Goal: Task Accomplishment & Management: Manage account settings

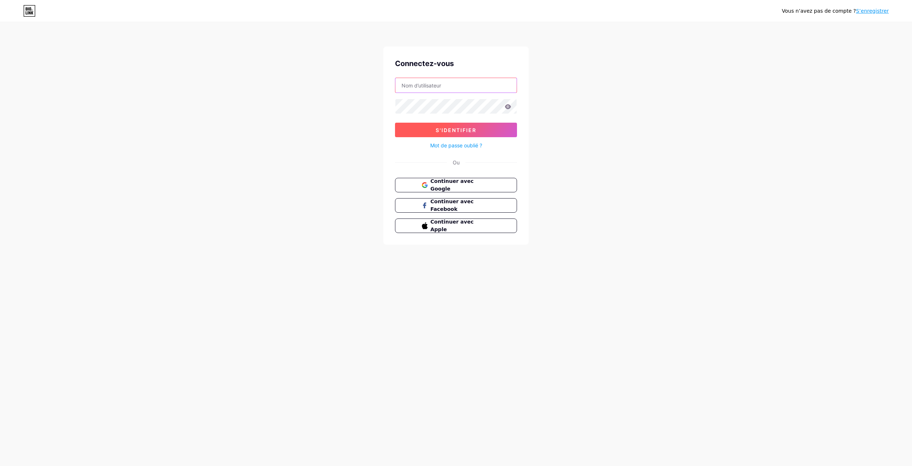
type input "[EMAIL_ADDRESS][DOMAIN_NAME]"
click at [458, 130] on span "S'identifier" at bounding box center [456, 130] width 41 height 6
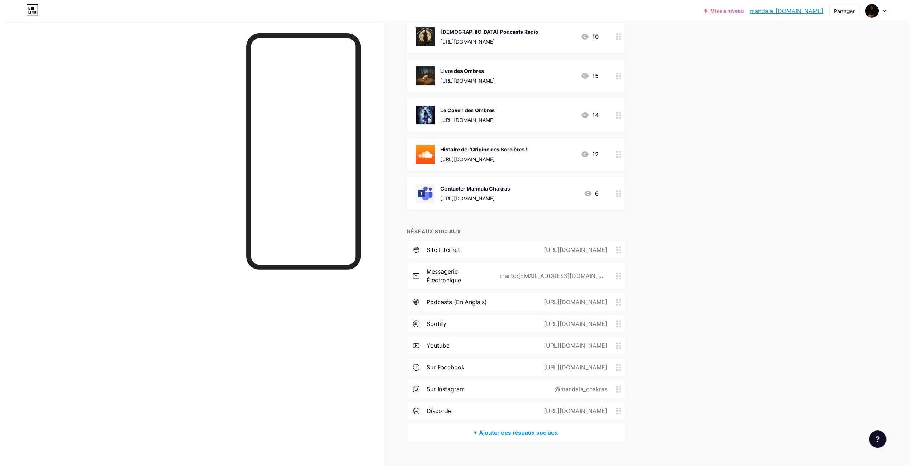
scroll to position [145, 0]
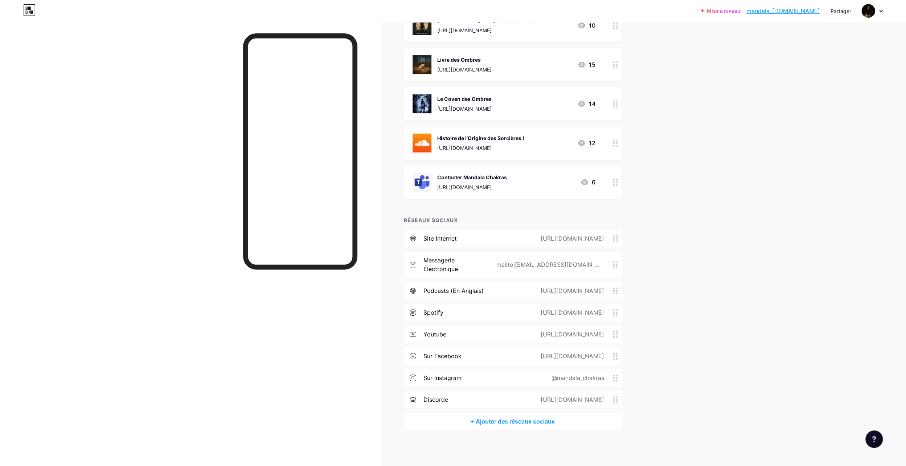
click at [568, 334] on div "https://www.youtube.com/@lanuitdesmagiciens" at bounding box center [571, 334] width 84 height 9
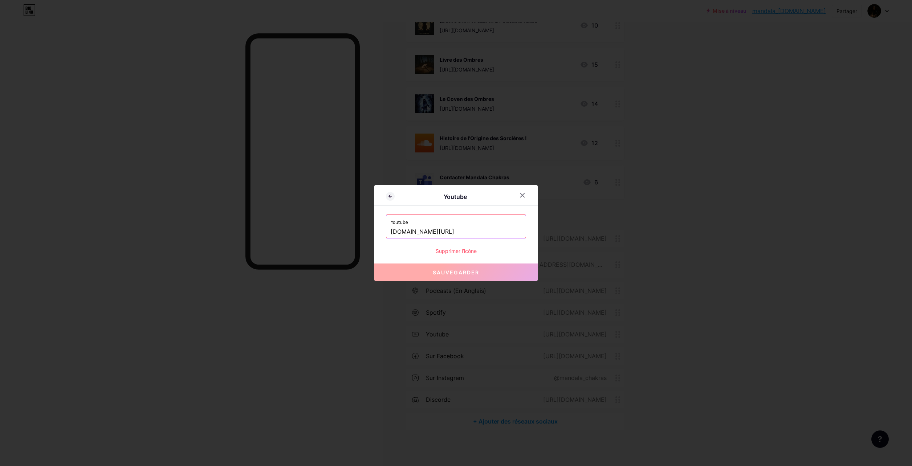
drag, startPoint x: 503, startPoint y: 229, endPoint x: 363, endPoint y: 227, distance: 139.8
click at [363, 227] on div "Youtube Youtube www.youtube.com/@lanuitdesmagiciens Supprimer l’icône Sauvegard…" at bounding box center [456, 233] width 912 height 466
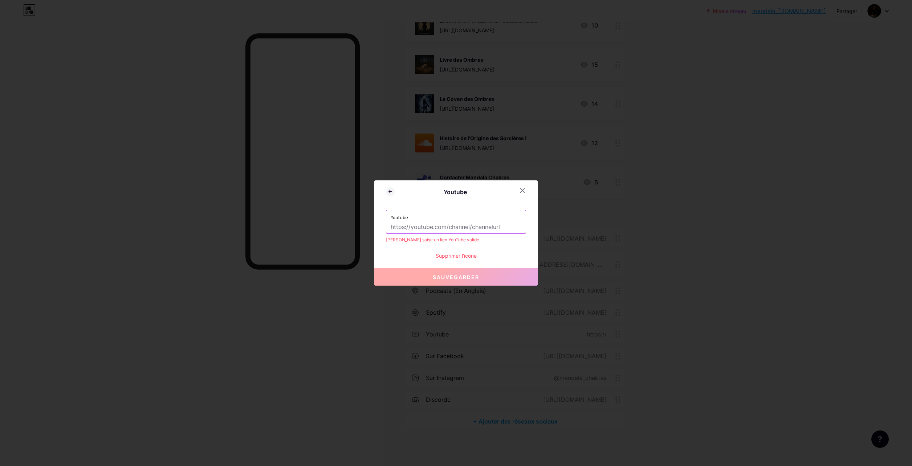
paste input "[URL][DOMAIN_NAME]"
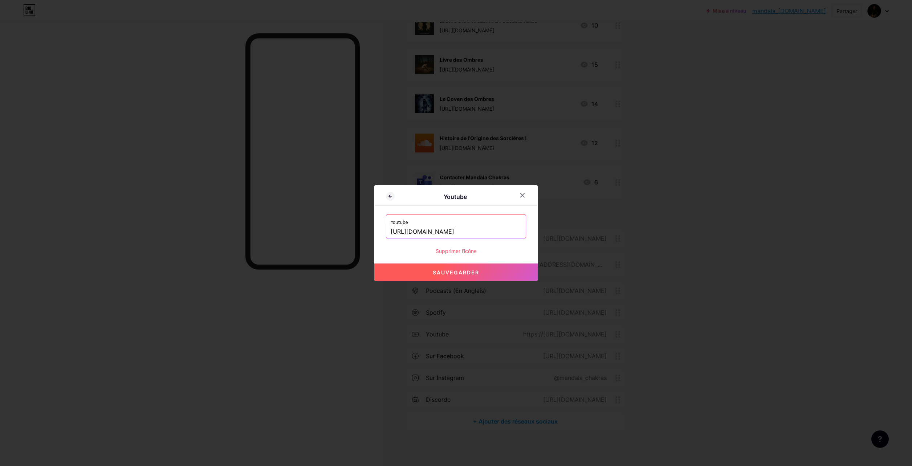
type input "[URL][DOMAIN_NAME]"
click at [462, 272] on span "Sauvegarder" at bounding box center [456, 272] width 46 height 6
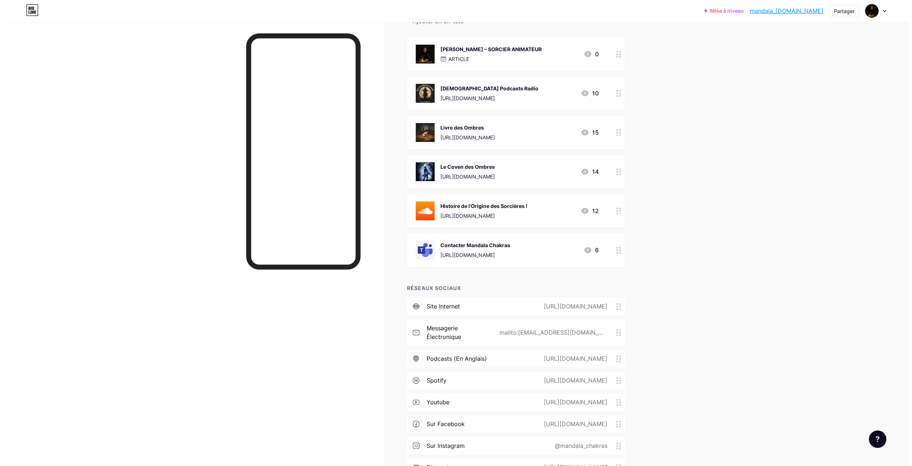
scroll to position [145, 0]
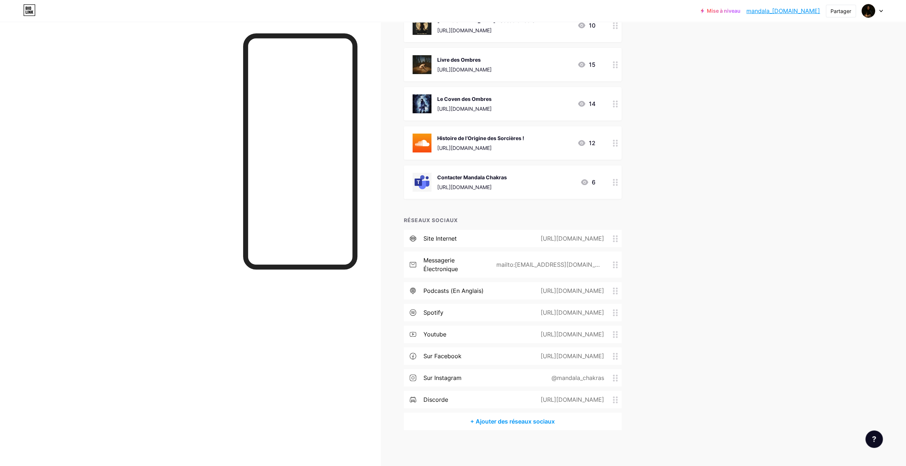
click at [492, 105] on div "https://wiccaradio.net/cercle/le-coven-des-ombres/" at bounding box center [464, 109] width 54 height 8
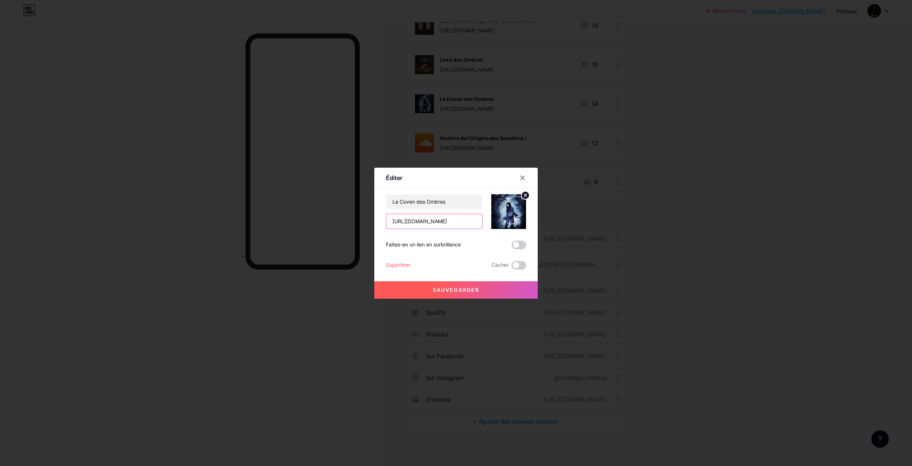
scroll to position [0, 41]
drag, startPoint x: 390, startPoint y: 221, endPoint x: 522, endPoint y: 224, distance: 132.2
click at [522, 224] on div "Le Coven des Ombres https://wiccaradio.net/cercle/le-coven-des-ombres/" at bounding box center [456, 211] width 140 height 35
paste input "[URL][DOMAIN_NAME][PERSON_NAME]"
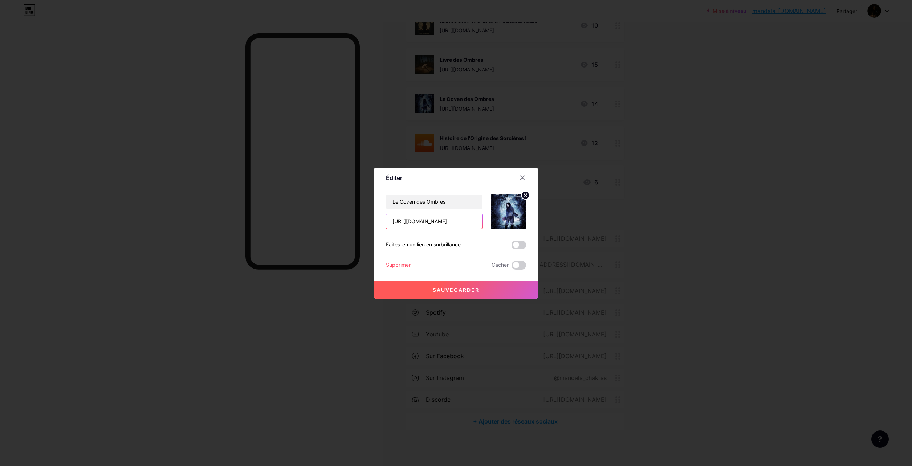
scroll to position [0, 25]
type input "[URL][DOMAIN_NAME][PERSON_NAME]"
click at [452, 290] on span "Sauvegarder" at bounding box center [456, 290] width 46 height 6
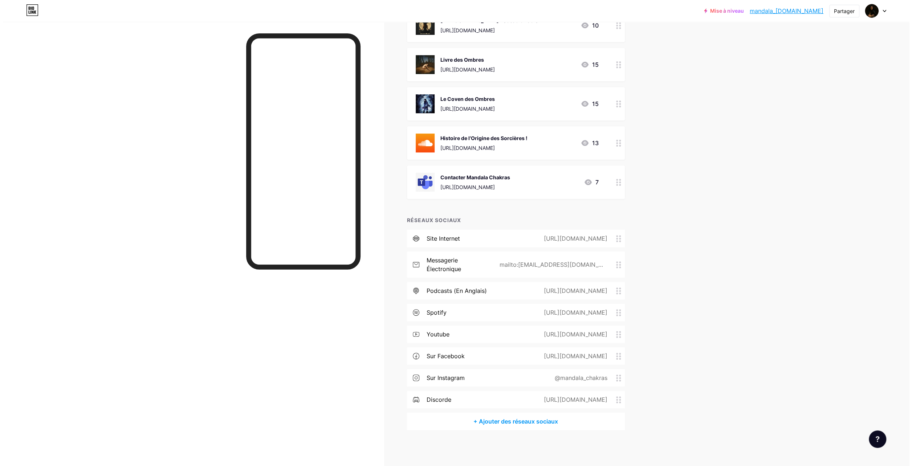
scroll to position [109, 0]
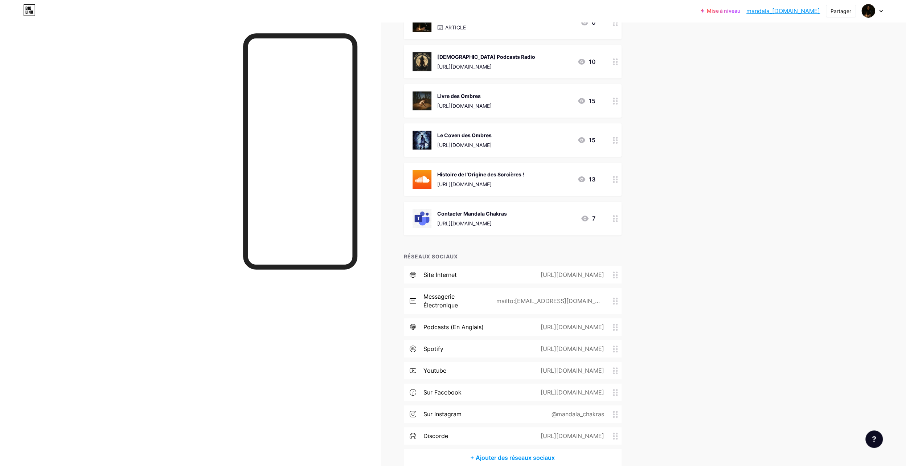
click at [492, 103] on div "https://wiccaradio.net/cercle/livre-des-ombres/" at bounding box center [464, 106] width 54 height 8
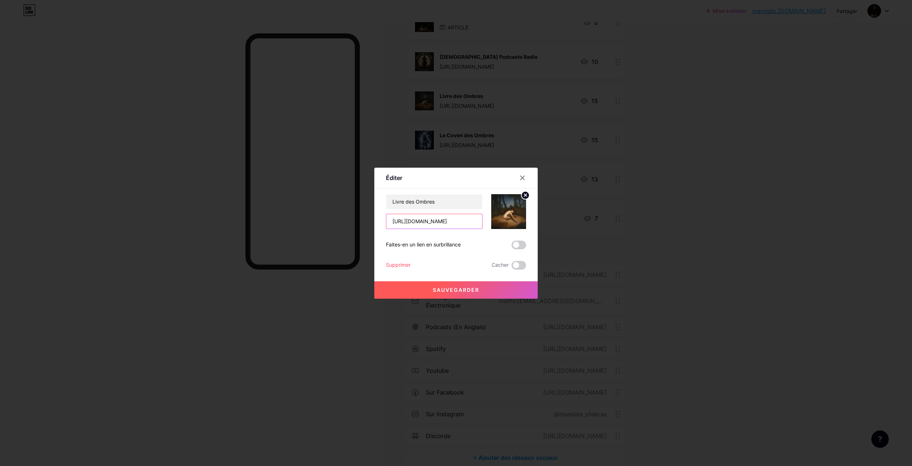
scroll to position [0, 30]
drag, startPoint x: 391, startPoint y: 220, endPoint x: 567, endPoint y: 217, distance: 176.4
click at [567, 217] on div "Éditer Content YouTube Play YouTube video without leaving your page. ADD Vimeo …" at bounding box center [456, 233] width 912 height 466
paste input "[URL][DOMAIN_NAME]"
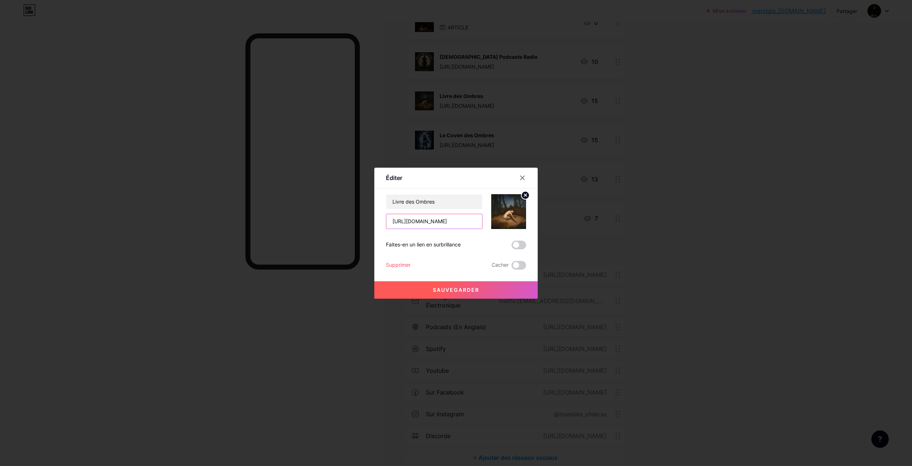
scroll to position [0, 14]
type input "[URL][DOMAIN_NAME]"
drag, startPoint x: 455, startPoint y: 289, endPoint x: 510, endPoint y: 300, distance: 56.2
click at [456, 289] on span "Sauvegarder" at bounding box center [456, 290] width 46 height 6
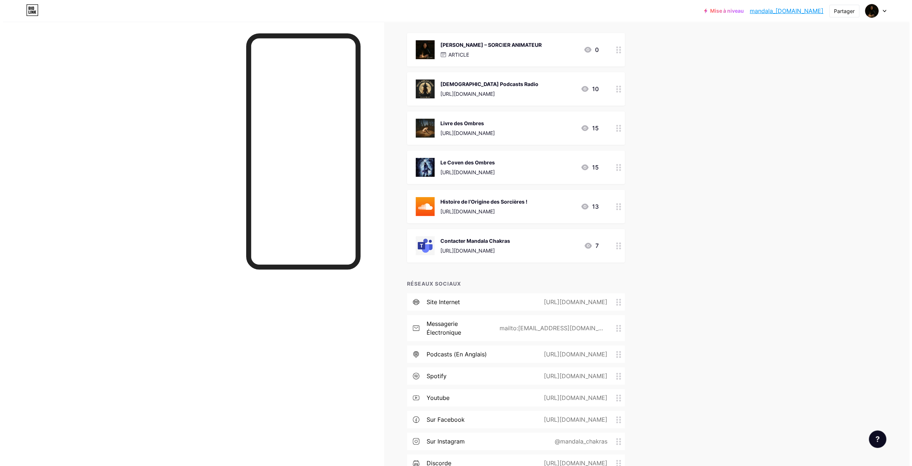
scroll to position [0, 0]
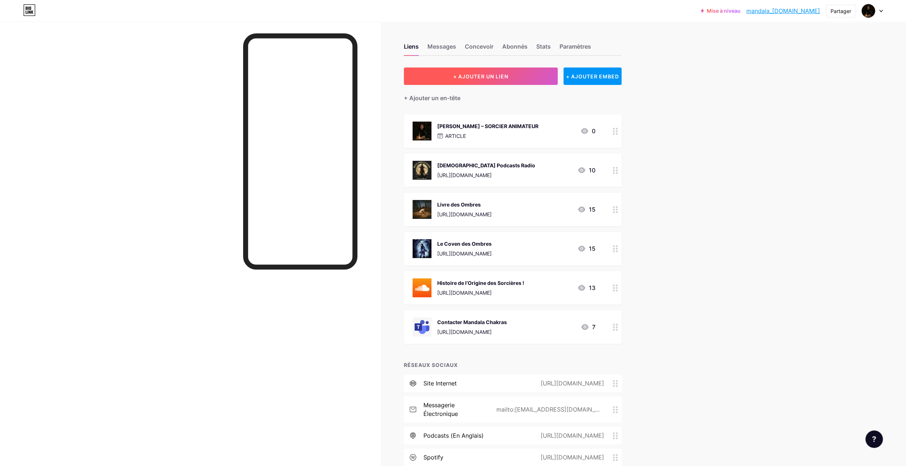
click at [499, 76] on span "+ AJOUTER UN LIEN" at bounding box center [480, 76] width 55 height 6
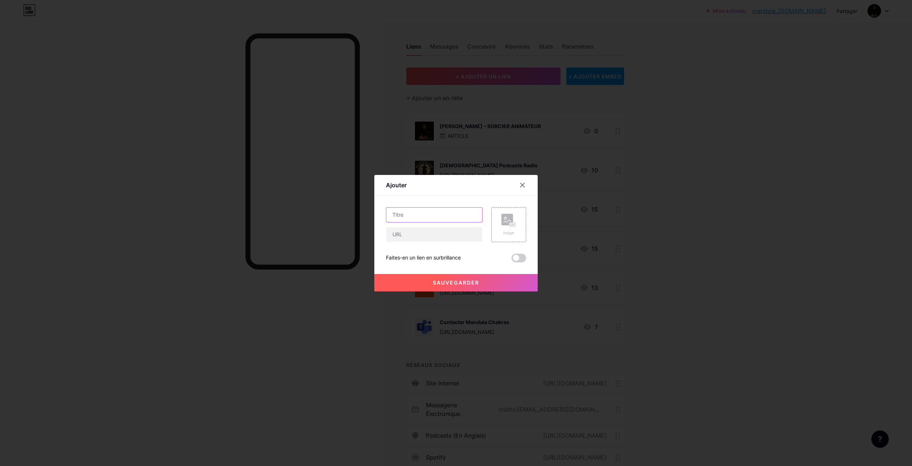
click at [426, 213] on input "text" at bounding box center [434, 215] width 96 height 15
type input "G"
paste input "Réveille la Sorcière qui Sommeille en Toi…"
type input "Réveille la Sorcière qui Sommeille en Toi…"
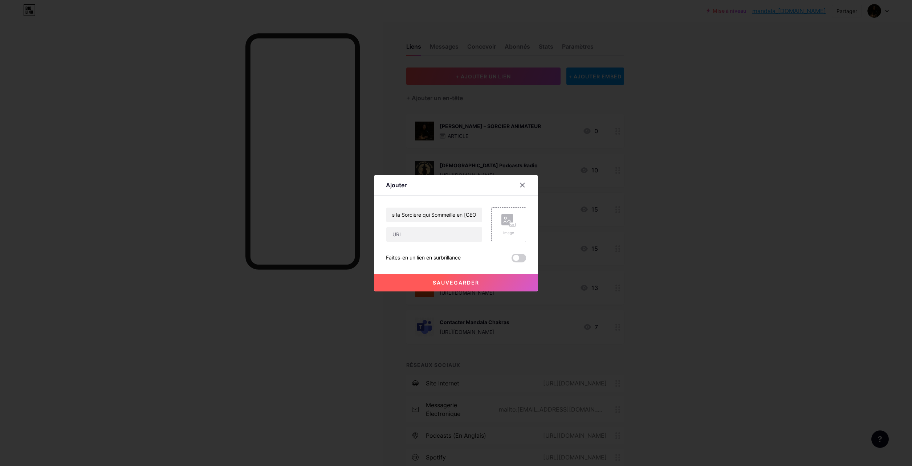
scroll to position [0, 0]
paste input "[URL][DOMAIN_NAME]"
type input "[URL][DOMAIN_NAME]"
click at [456, 282] on span "Sauvegarder" at bounding box center [456, 283] width 46 height 6
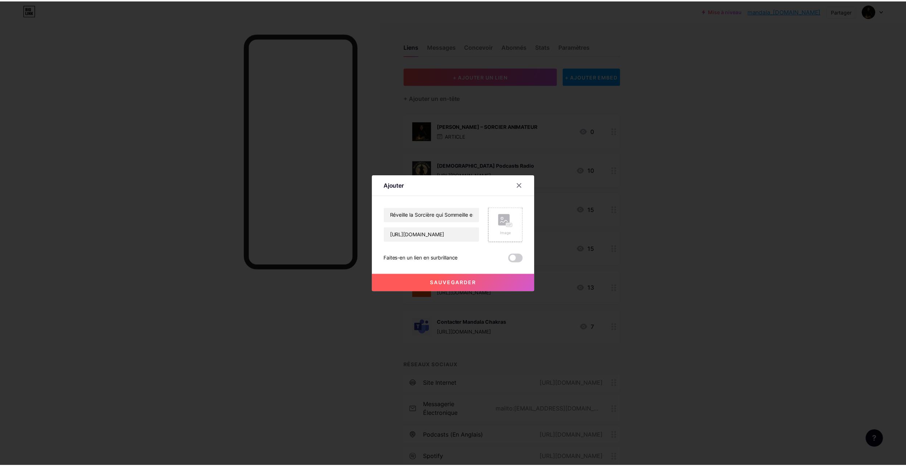
scroll to position [0, 0]
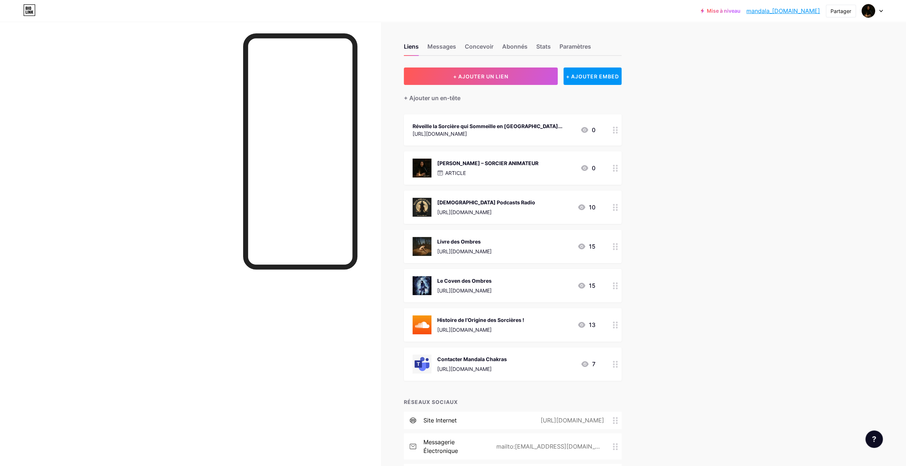
click at [489, 125] on div "Réveille la Sorcière qui Sommeille en Toi..." at bounding box center [488, 126] width 150 height 8
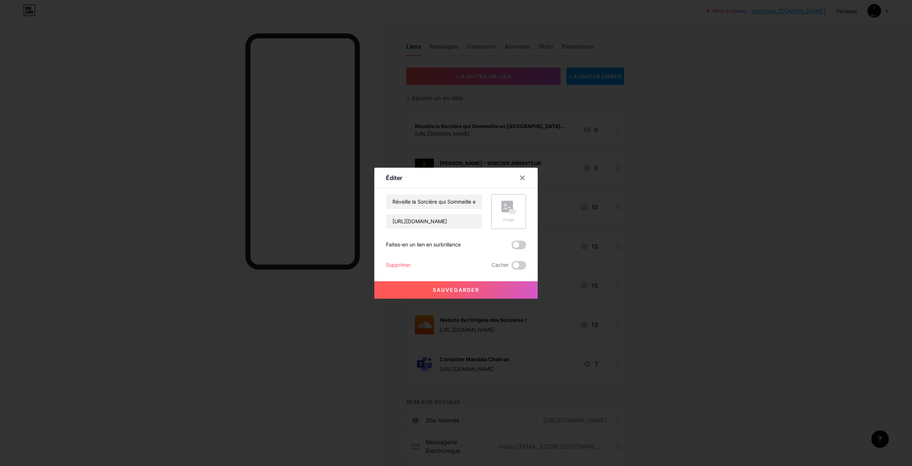
click at [508, 211] on rect at bounding box center [507, 207] width 12 height 12
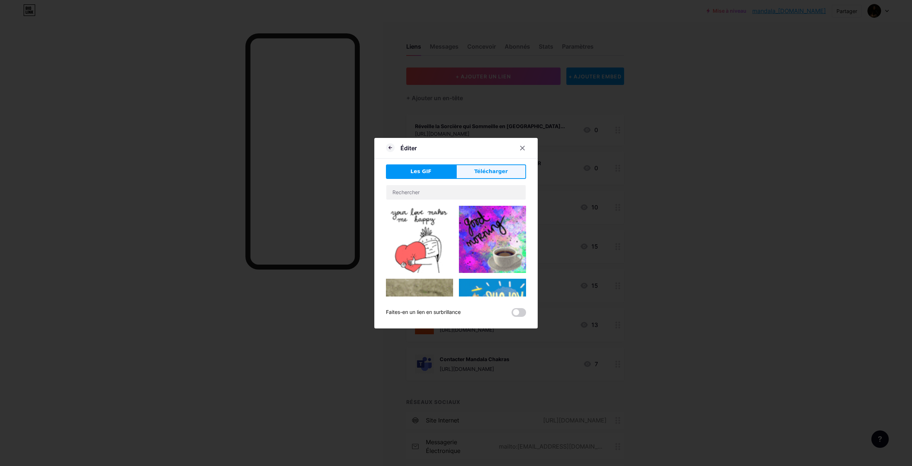
click at [486, 174] on span "Télécharger" at bounding box center [491, 172] width 34 height 8
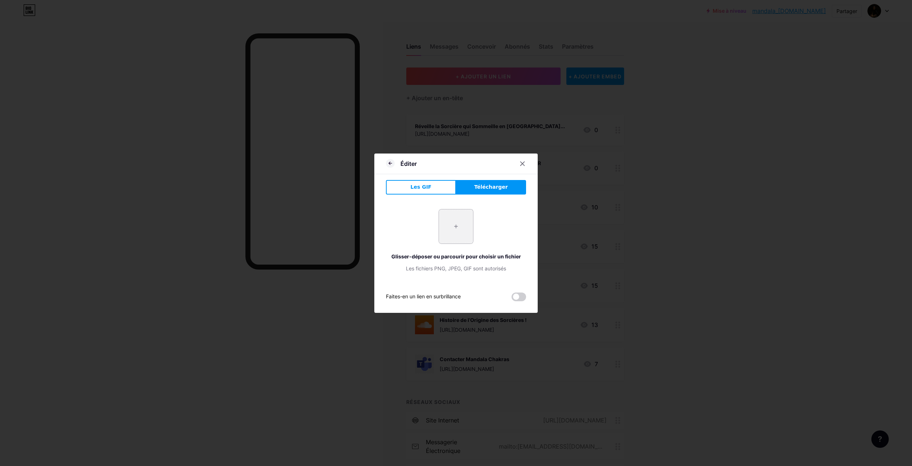
click at [452, 226] on input "file" at bounding box center [456, 226] width 34 height 34
type input "C:\fakepath\Cours virtuel de sorcellerie 1.png"
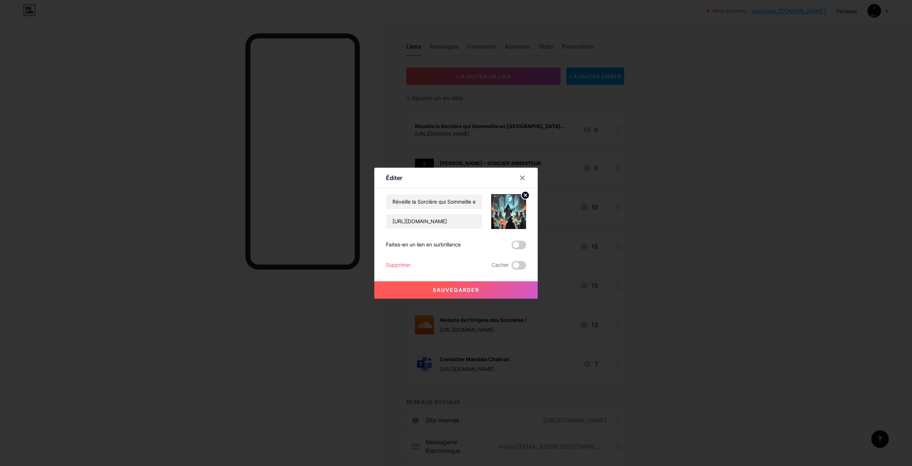
click at [471, 287] on span "Sauvegarder" at bounding box center [456, 290] width 46 height 6
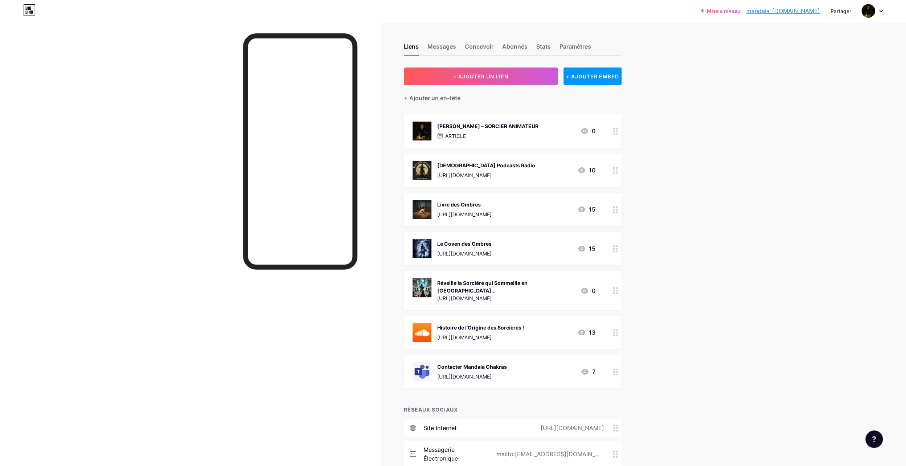
click at [486, 129] on div "[PERSON_NAME] – SORCIER ANIMATEUR" at bounding box center [487, 126] width 101 height 8
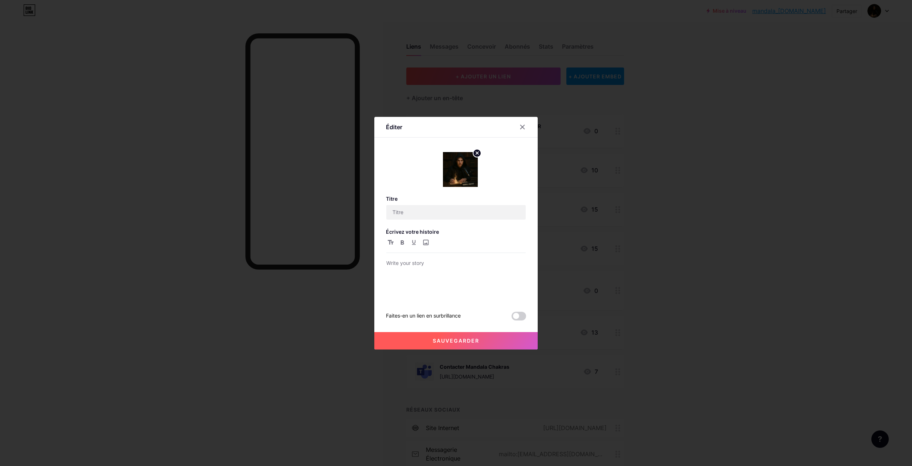
type input "[PERSON_NAME] – SORCIER ANIMATEUR"
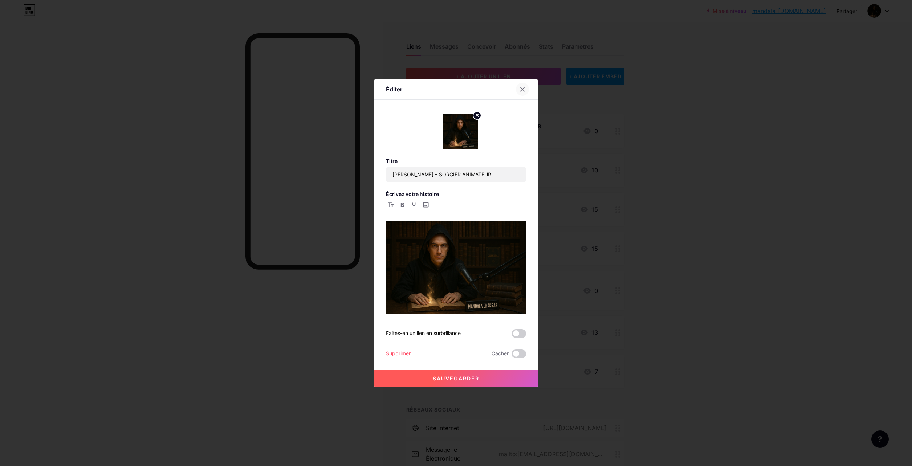
click at [523, 90] on icon at bounding box center [522, 89] width 6 height 6
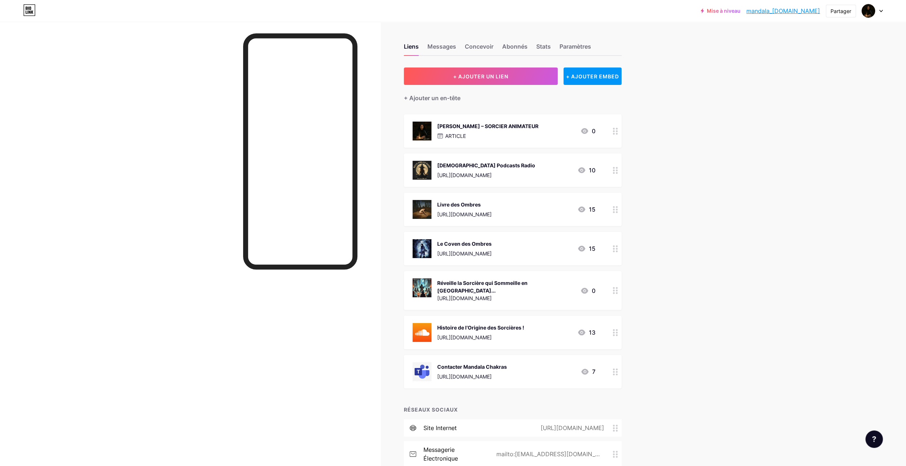
click at [521, 128] on div "[PERSON_NAME] – SORCIER ANIMATEUR" at bounding box center [487, 126] width 101 height 8
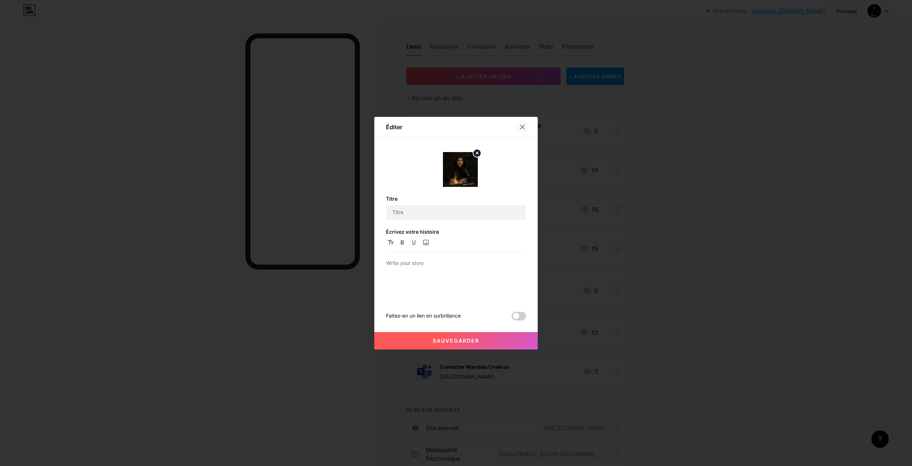
type input "[PERSON_NAME] – SORCIER ANIMATEUR"
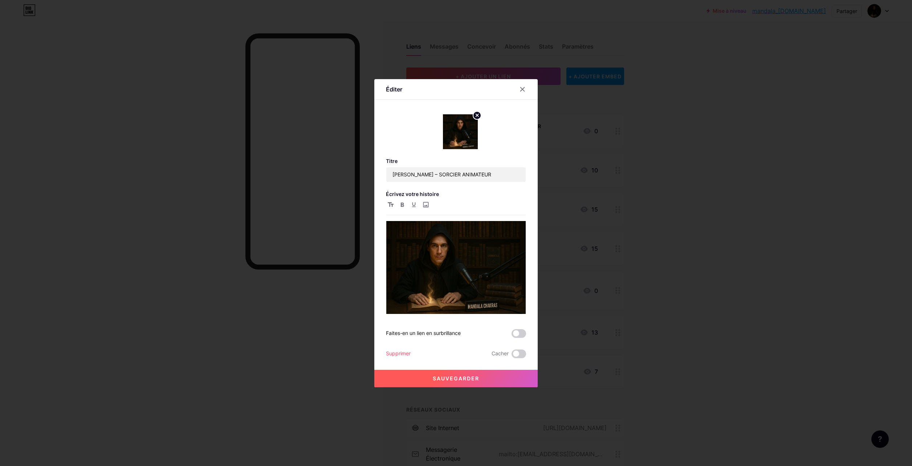
drag, startPoint x: 527, startPoint y: 90, endPoint x: 546, endPoint y: 90, distance: 19.2
click at [527, 90] on div at bounding box center [522, 89] width 13 height 13
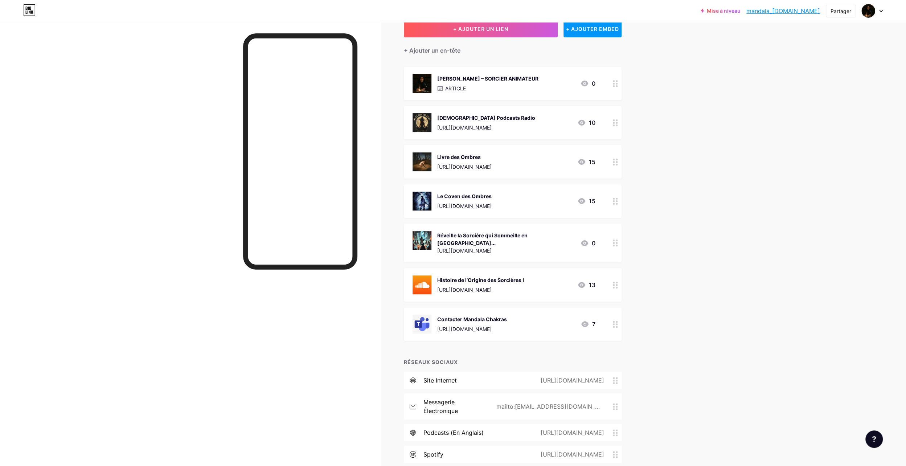
scroll to position [36, 0]
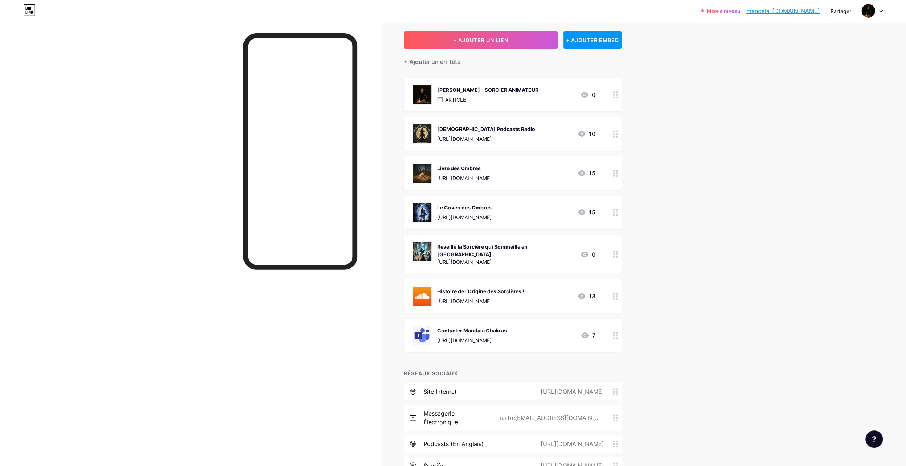
click at [473, 245] on div "Réveille la Sorcière qui Sommeille en Toi..." at bounding box center [505, 250] width 137 height 15
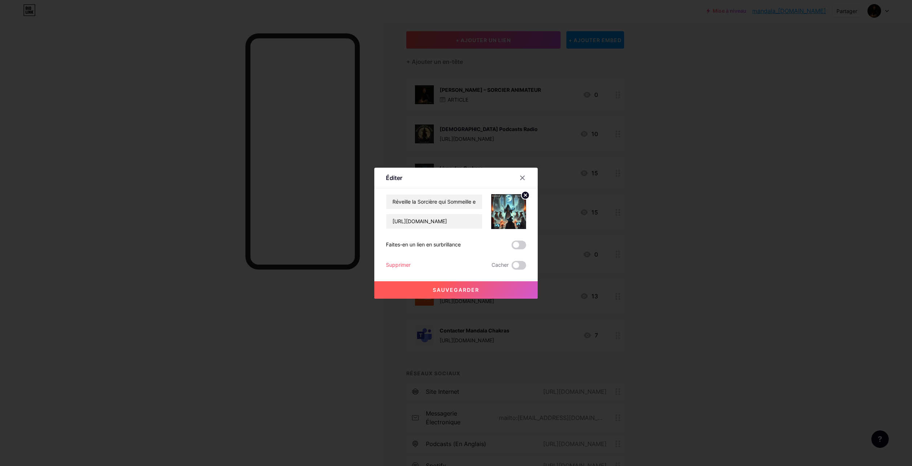
click at [518, 177] on div at bounding box center [522, 177] width 13 height 13
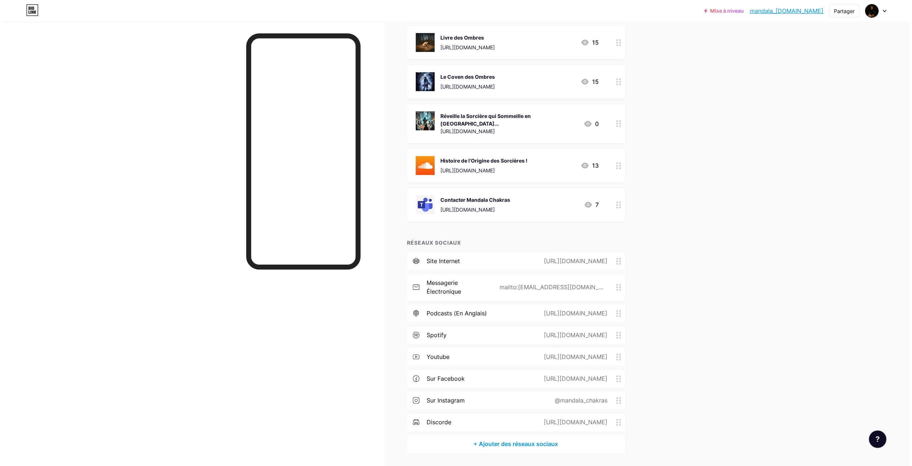
scroll to position [184, 0]
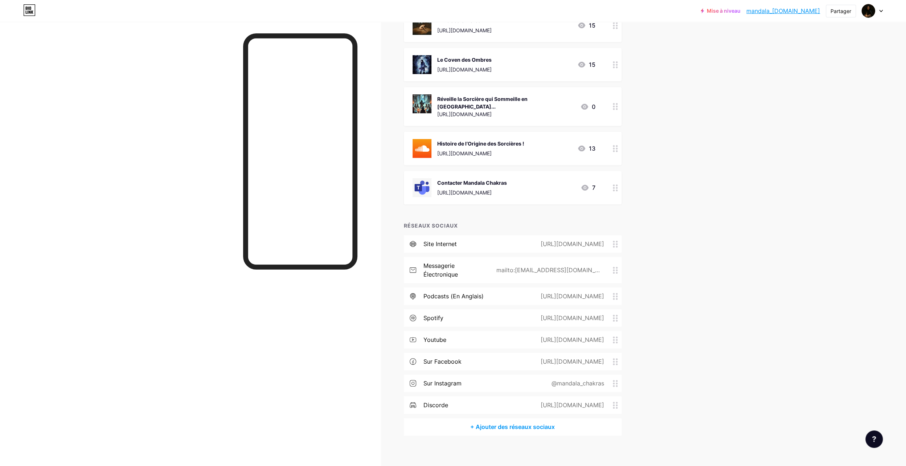
click at [617, 105] on icon at bounding box center [615, 106] width 5 height 7
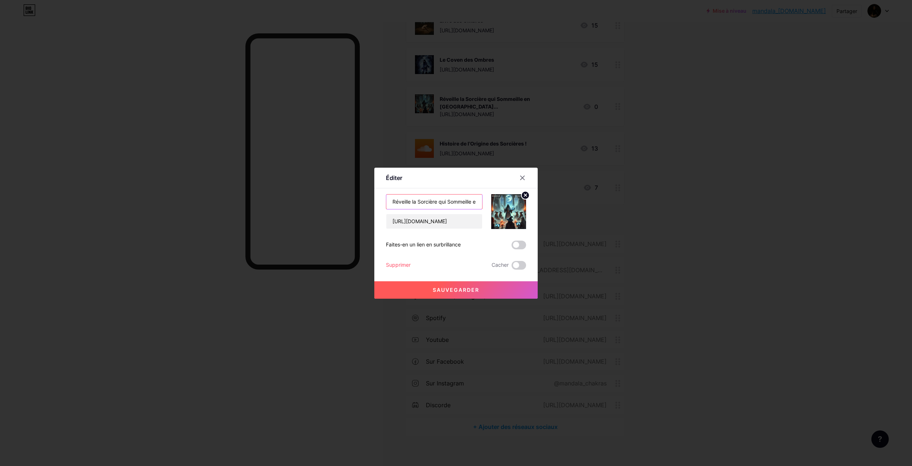
scroll to position [0, 16]
drag, startPoint x: 392, startPoint y: 201, endPoint x: 568, endPoint y: 204, distance: 175.7
click at [568, 204] on div "Éditer Content YouTube Play YouTube video without leaving your page. ADD Vimeo …" at bounding box center [456, 233] width 912 height 466
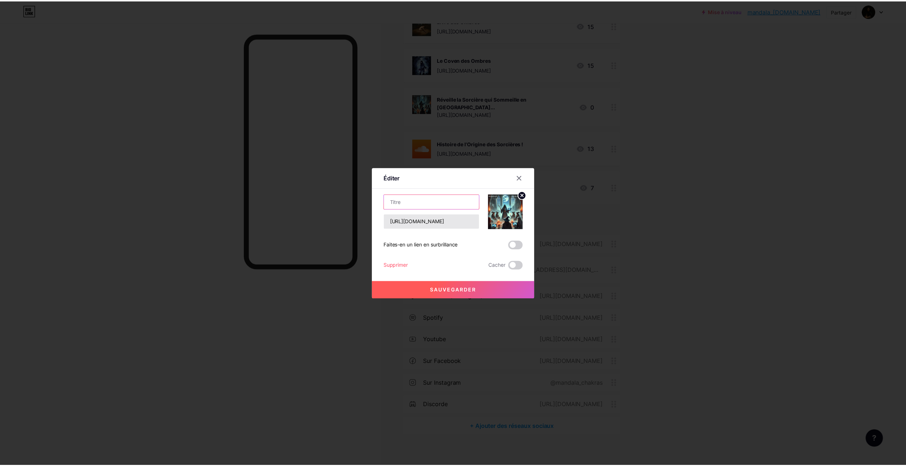
scroll to position [0, 0]
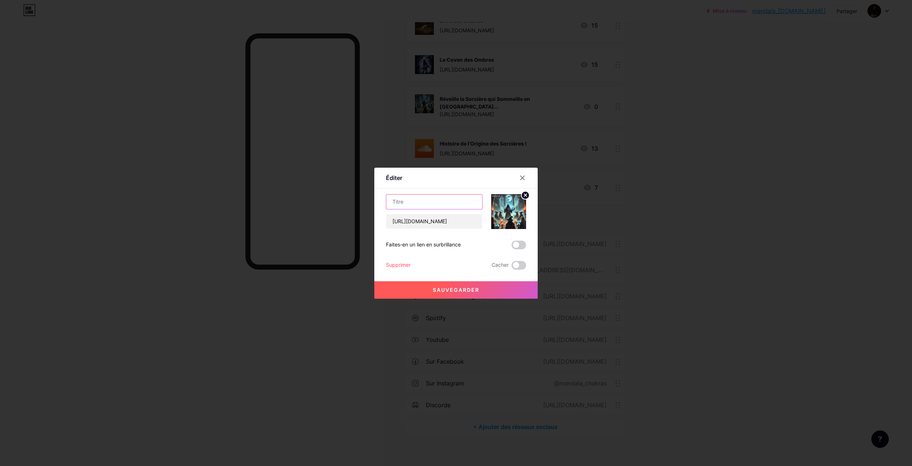
paste input "Godmentica – Savoir pour Être !"
type input "Godmentica – Savoir pour Être !"
click at [453, 291] on span "Sauvegarder" at bounding box center [456, 290] width 46 height 6
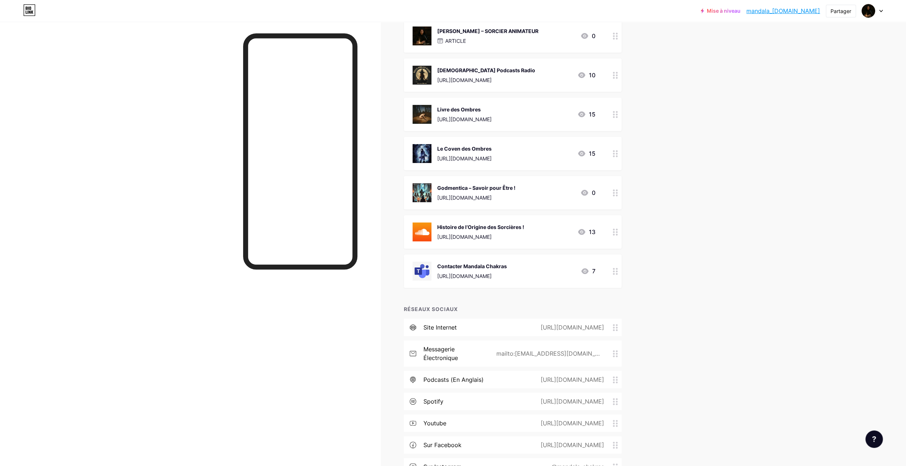
scroll to position [75, 0]
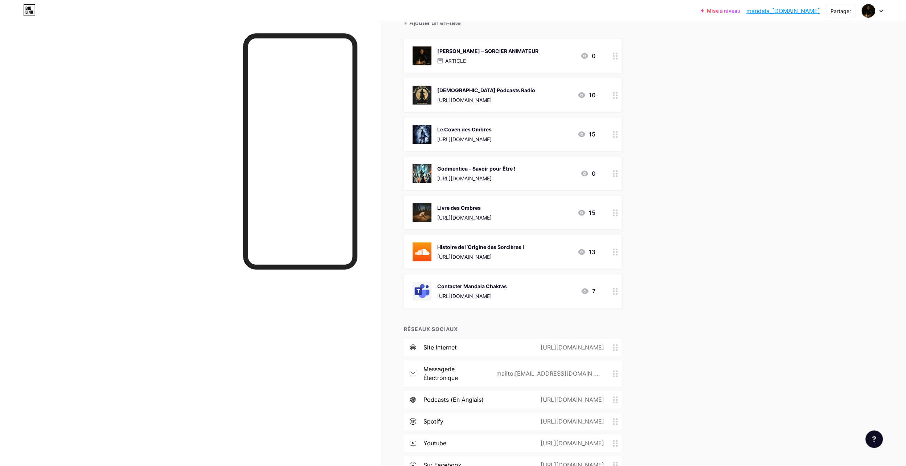
drag, startPoint x: 733, startPoint y: 204, endPoint x: 738, endPoint y: 209, distance: 6.9
click at [737, 208] on div "Mise à niveau mandala_chakras... mandala_chakras.bio.link Partager Switch accou…" at bounding box center [453, 250] width 906 height 650
click at [842, 14] on div "Partager" at bounding box center [841, 11] width 21 height 8
drag, startPoint x: 801, startPoint y: 53, endPoint x: 844, endPoint y: 130, distance: 87.7
click at [801, 54] on div "Obtenir mon code QR" at bounding box center [801, 54] width 60 height 9
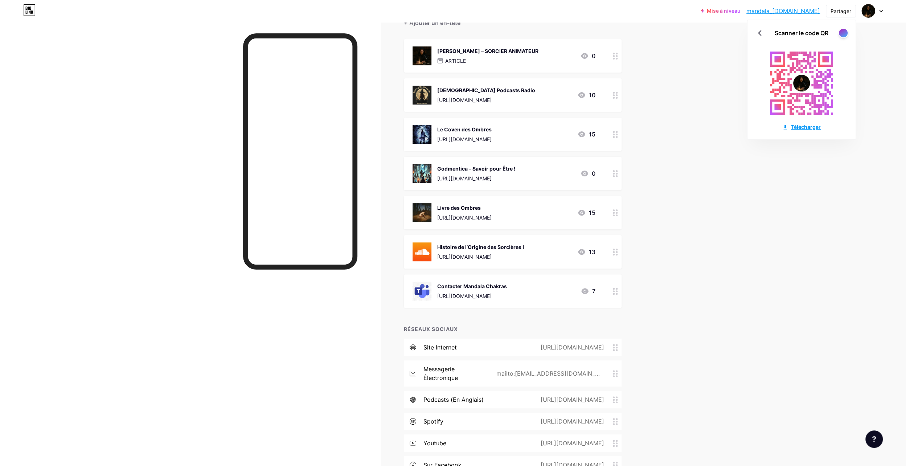
click at [805, 129] on font "Télécharger" at bounding box center [806, 127] width 30 height 8
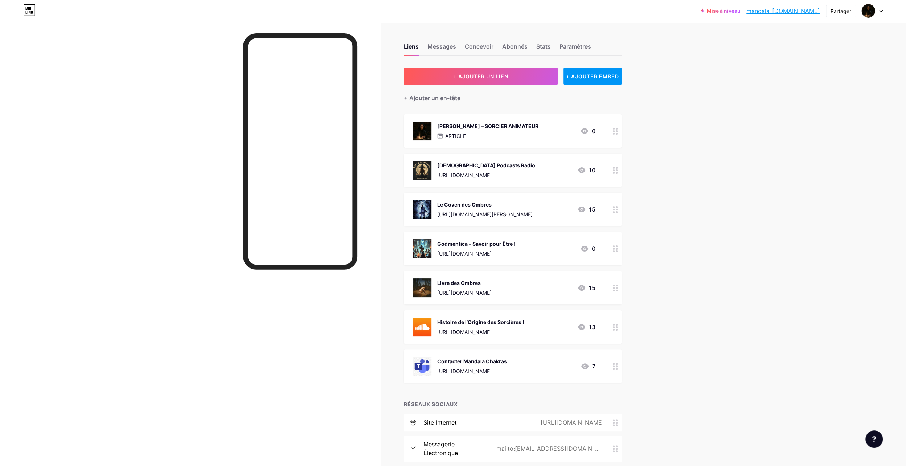
click at [507, 367] on div "Contacter Mandala Chakras [URL][DOMAIN_NAME]" at bounding box center [472, 366] width 70 height 19
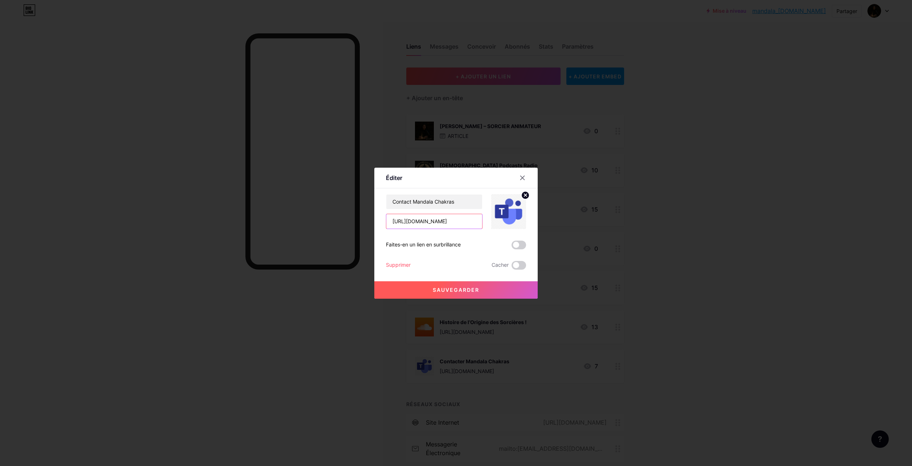
click at [469, 226] on input "[URL][DOMAIN_NAME]" at bounding box center [434, 221] width 96 height 15
drag, startPoint x: 392, startPoint y: 221, endPoint x: 569, endPoint y: 222, distance: 176.8
click at [569, 222] on div "Éditer Content YouTube Play YouTube video without leaving your page. ADD Vimeo …" at bounding box center [456, 233] width 912 height 466
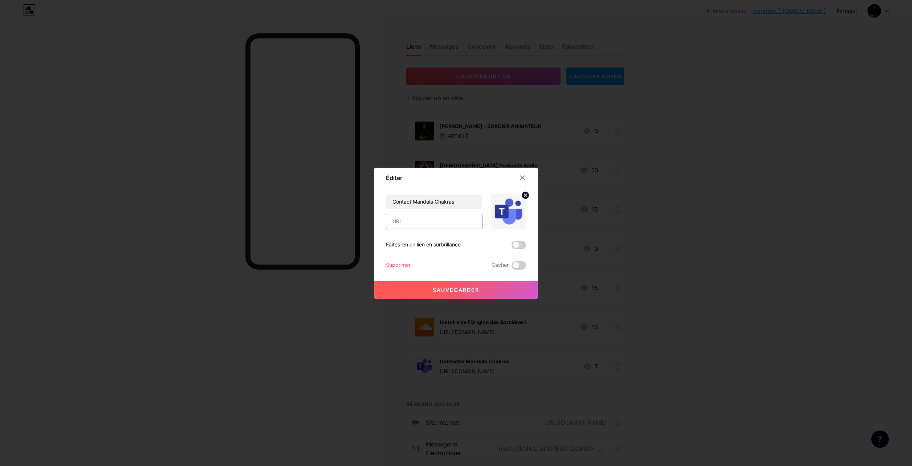
paste input "[URL][DOMAIN_NAME]"
type input "[URL][DOMAIN_NAME]"
click at [465, 290] on span "Sauvegarder" at bounding box center [456, 290] width 46 height 6
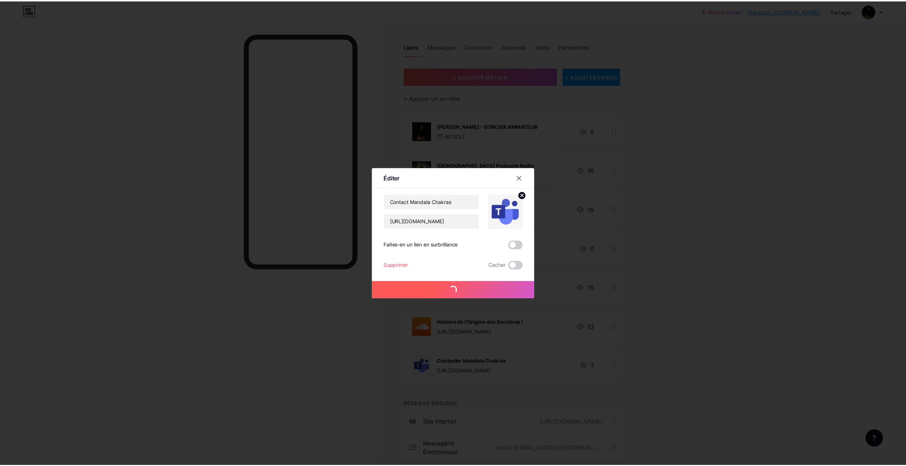
scroll to position [0, 0]
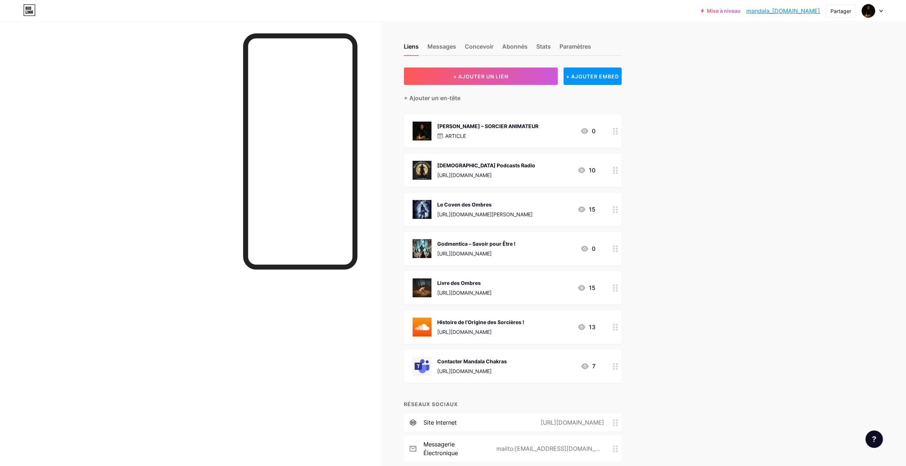
click at [483, 363] on div "Contacter Mandala Chakras" at bounding box center [472, 362] width 70 height 8
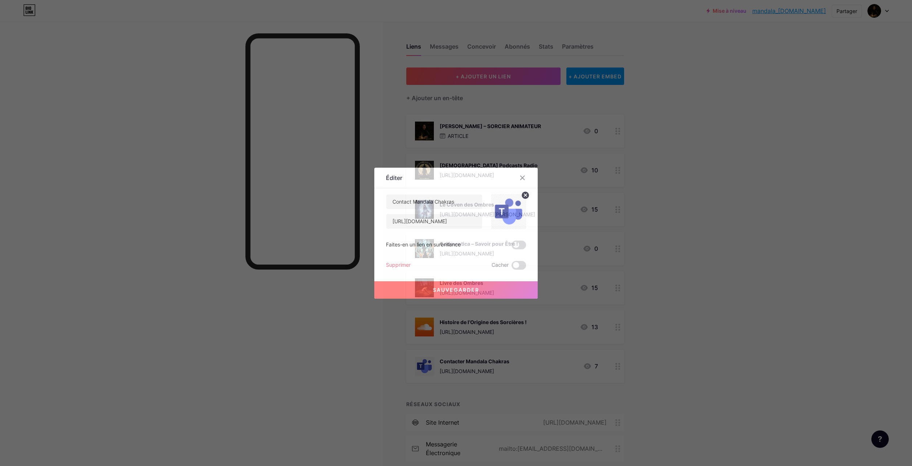
click at [278, 351] on div at bounding box center [456, 233] width 912 height 466
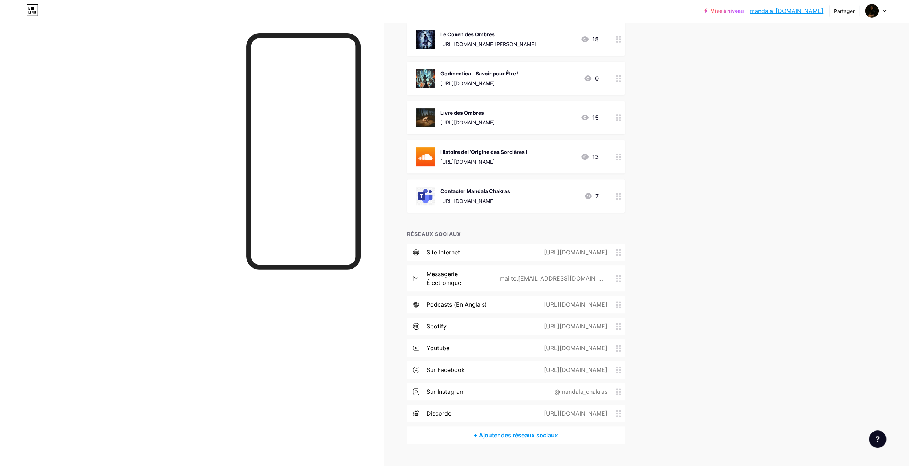
scroll to position [181, 0]
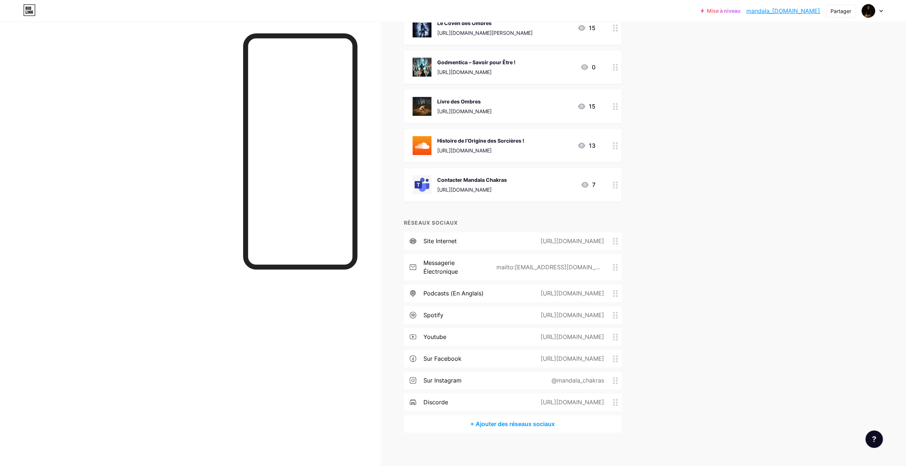
click at [540, 314] on div "[URL][DOMAIN_NAME]" at bounding box center [571, 315] width 84 height 9
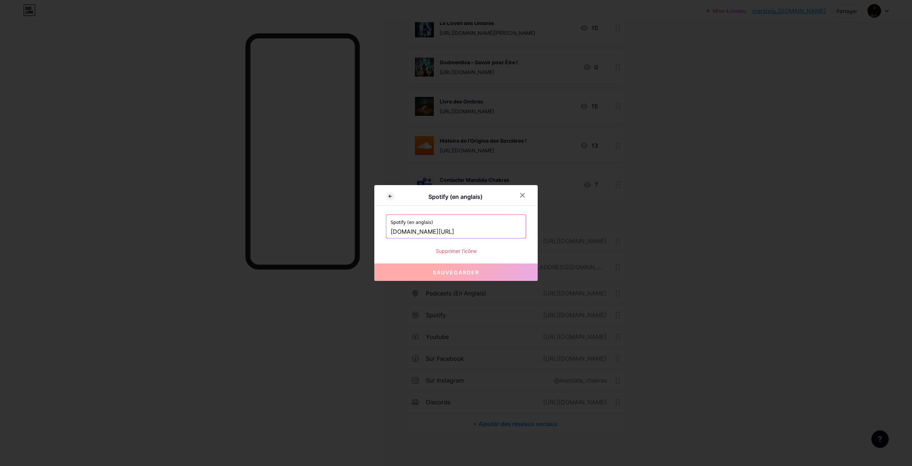
click at [391, 232] on input "[DOMAIN_NAME][URL]" at bounding box center [456, 232] width 131 height 12
drag, startPoint x: 391, startPoint y: 232, endPoint x: 527, endPoint y: 237, distance: 137.0
click at [527, 236] on div "Spotify (en anglais) Spotify (en anglais) [DOMAIN_NAME][URL] Supprimer l’icône …" at bounding box center [455, 233] width 163 height 96
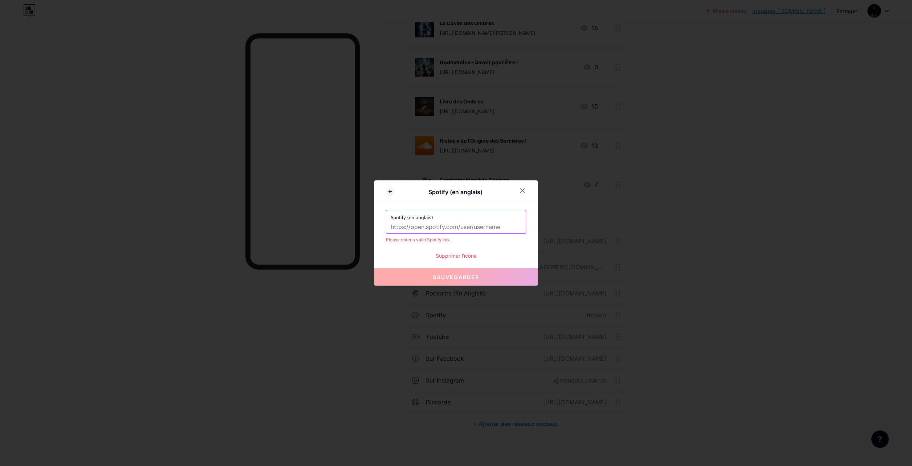
scroll to position [0, 0]
paste input "[URL][DOMAIN_NAME]"
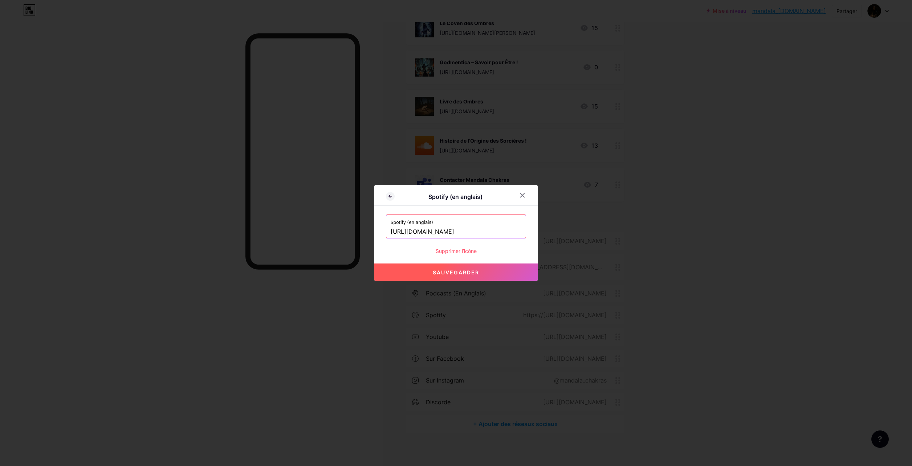
scroll to position [0, 37]
type input "[URL][DOMAIN_NAME]"
click at [459, 274] on span "Sauvegarder" at bounding box center [456, 272] width 46 height 6
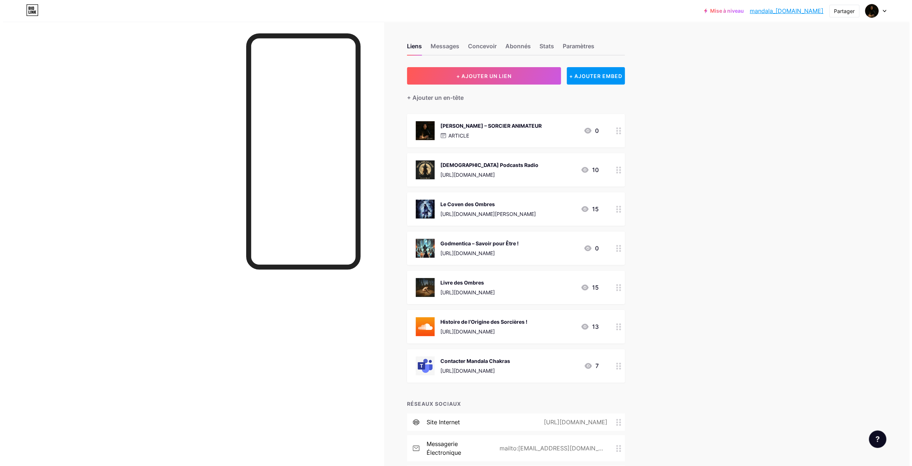
scroll to position [0, 0]
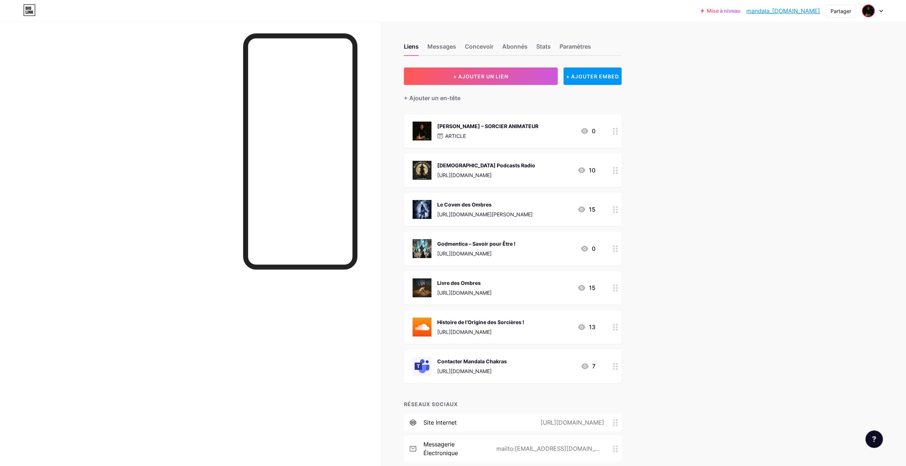
click at [872, 9] on img at bounding box center [869, 11] width 12 height 12
click at [828, 102] on li "Déconnexion" at bounding box center [838, 102] width 90 height 20
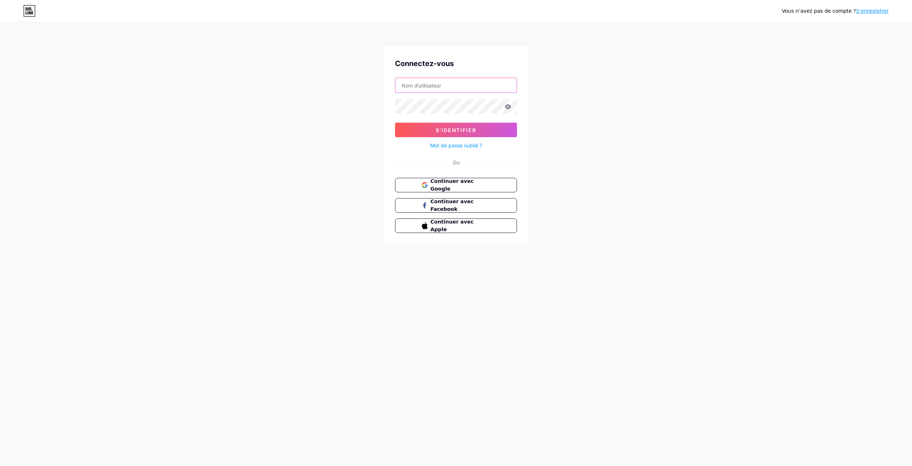
type input "[EMAIL_ADDRESS][DOMAIN_NAME]"
